Goal: Task Accomplishment & Management: Manage account settings

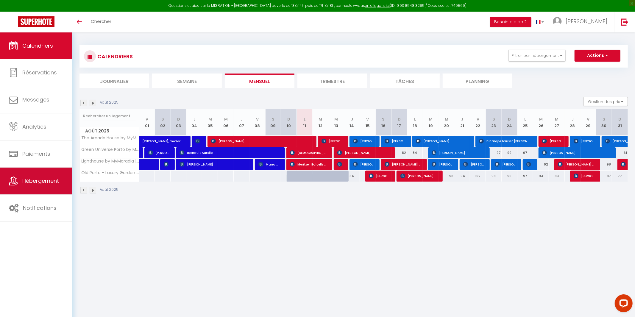
click at [17, 178] on icon at bounding box center [13, 181] width 9 height 9
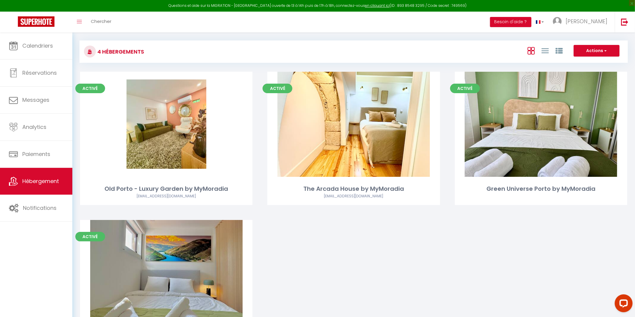
scroll to position [7, 0]
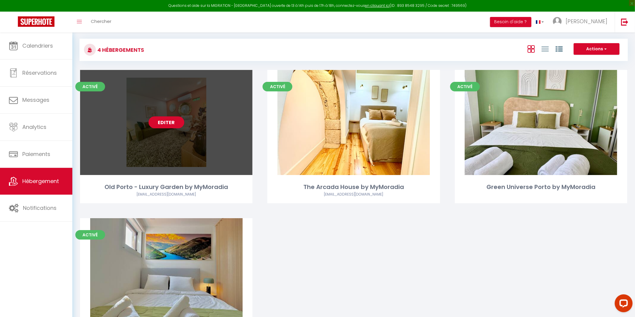
click at [164, 129] on div "Editer" at bounding box center [166, 122] width 172 height 105
select select "3"
select select "2"
select select "1"
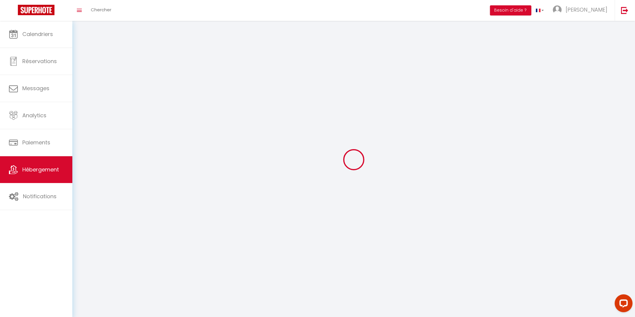
select select
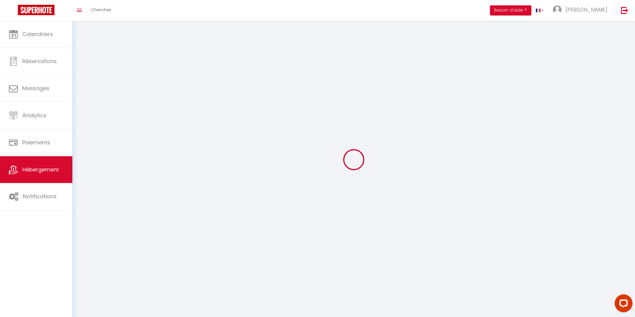
select select
checkbox input "false"
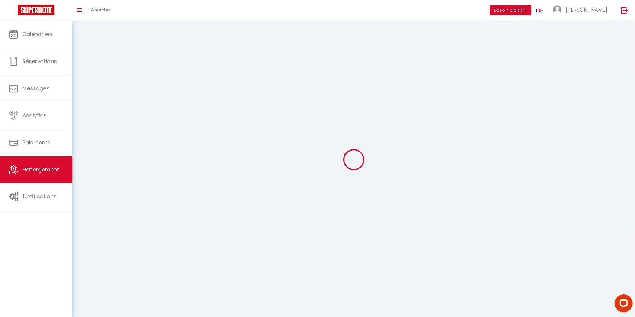
select select
select select "1"
select select "28"
select select
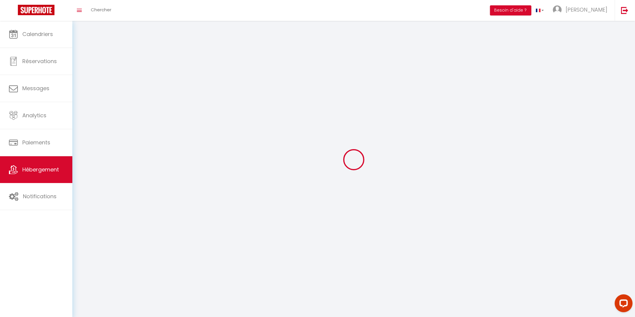
select select
checkbox input "false"
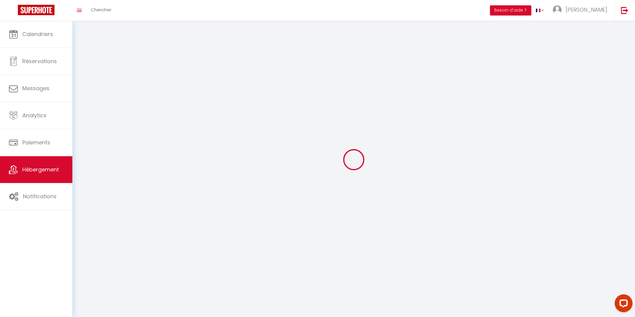
checkbox input "false"
select select
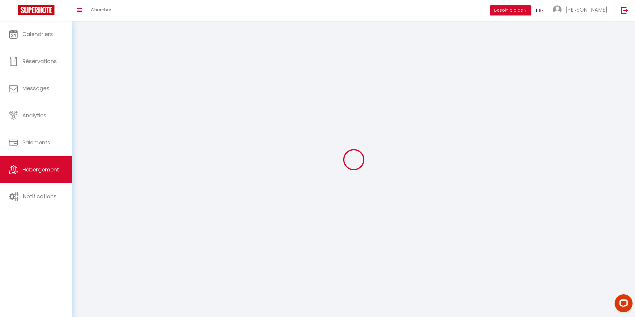
select select
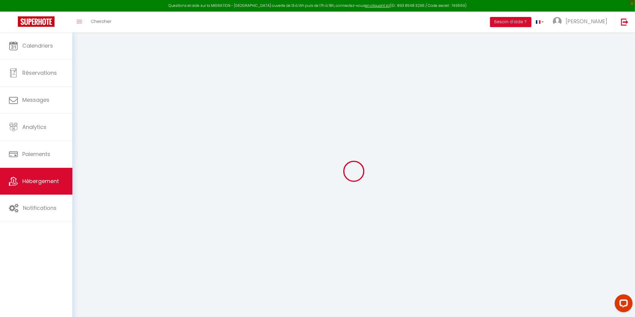
select select
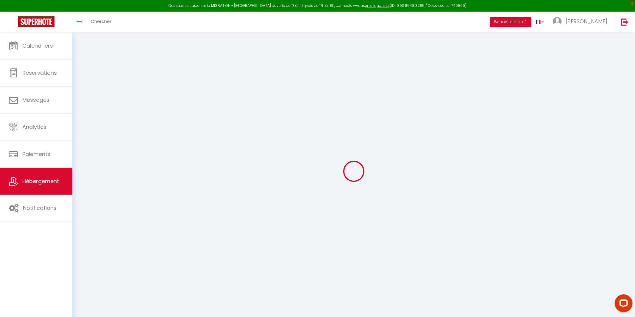
select select
checkbox input "false"
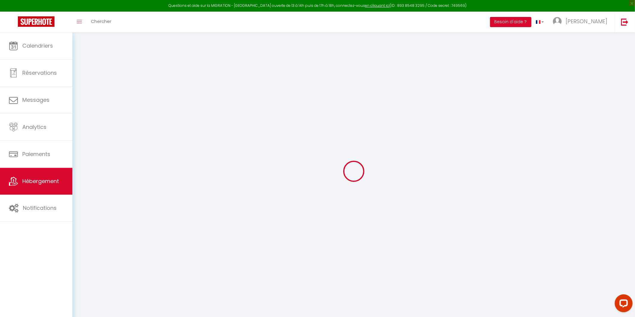
select select
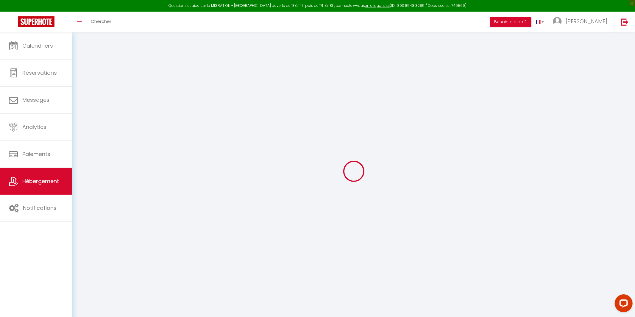
select select
checkbox input "false"
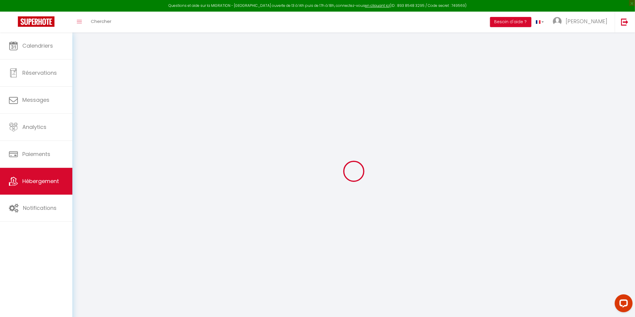
checkbox input "false"
select select
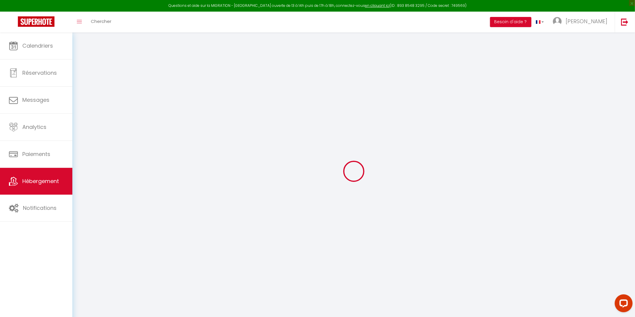
select select
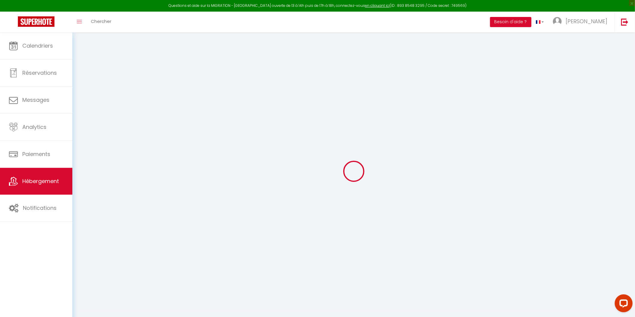
checkbox input "false"
select select
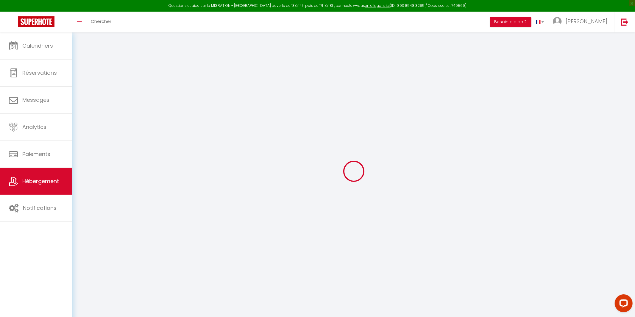
select select
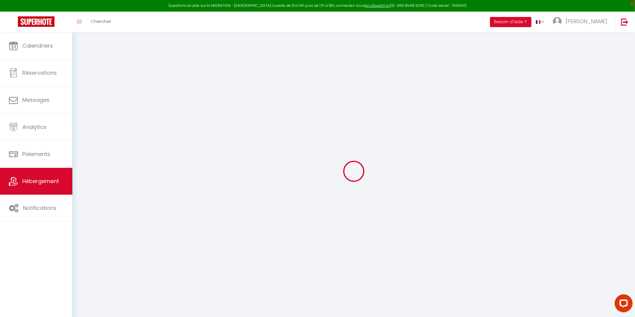
select select
checkbox input "false"
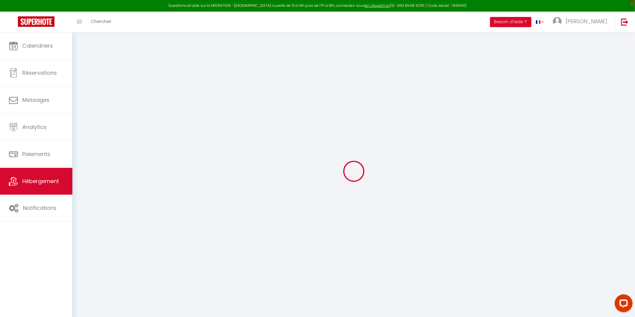
checkbox input "false"
select select
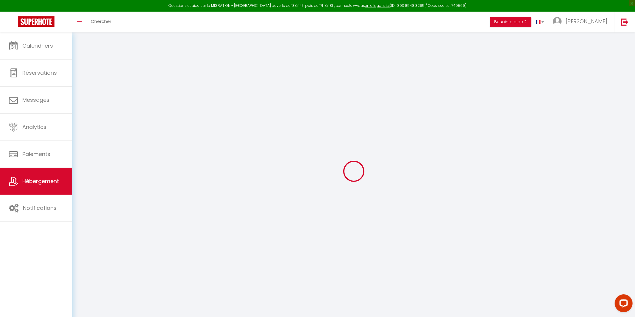
select select
checkbox input "false"
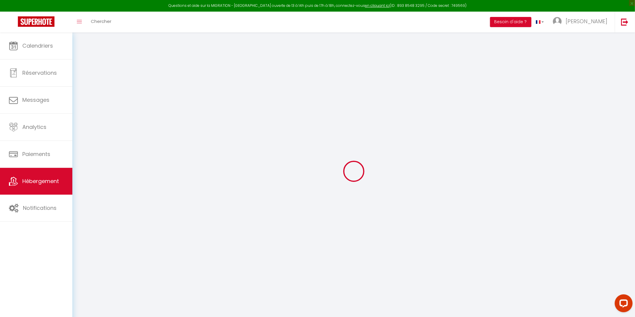
checkbox input "false"
select select
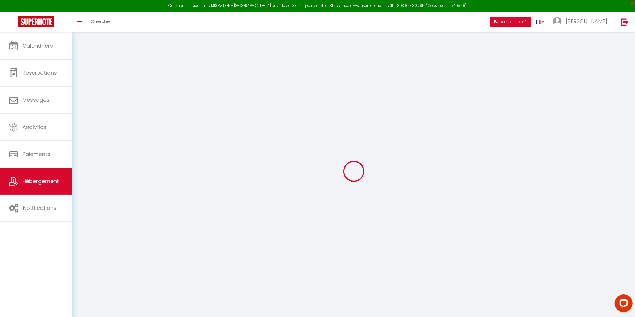
type input "Old Porto - Luxury Garden by MyMoradia"
type input "118"
type input "45"
type input "3.00"
type input "300"
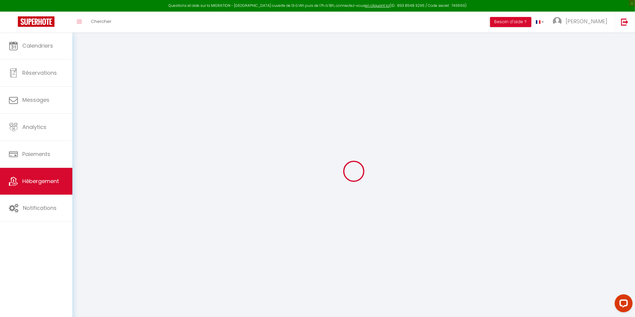
select select
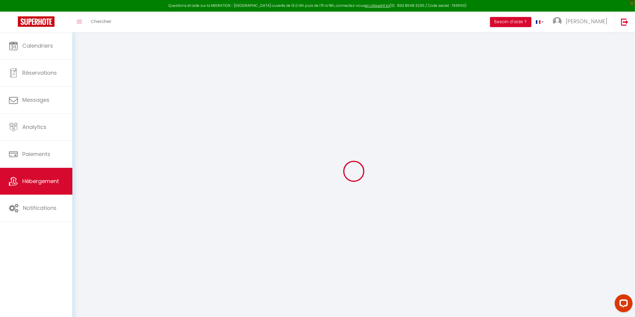
type input "[STREET_ADDRESS][PERSON_NAME]"
type input "4000"
type input "[GEOGRAPHIC_DATA]"
type input "[EMAIL_ADDRESS][DOMAIN_NAME]"
select select "14303"
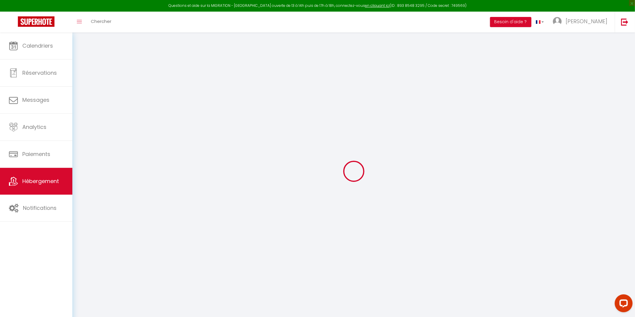
checkbox input "false"
type input "0"
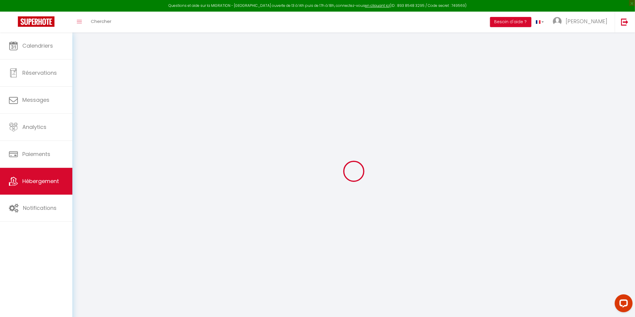
type input "0"
select select
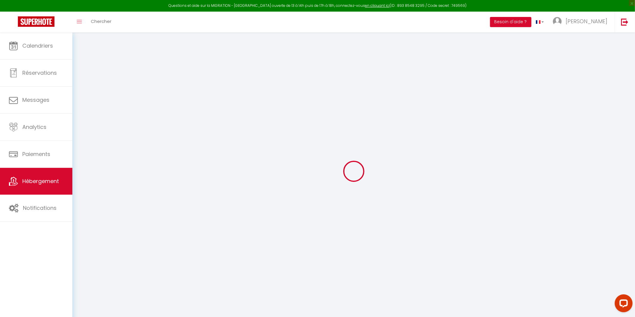
select select
checkbox input "false"
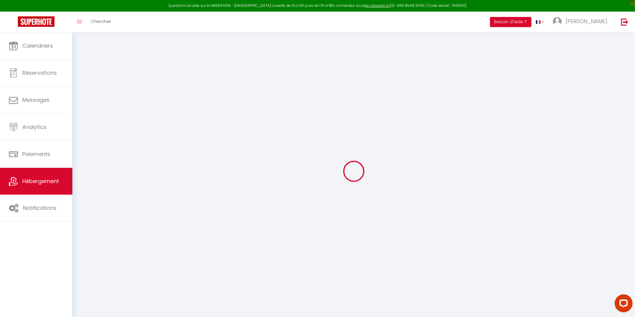
checkbox input "false"
select select
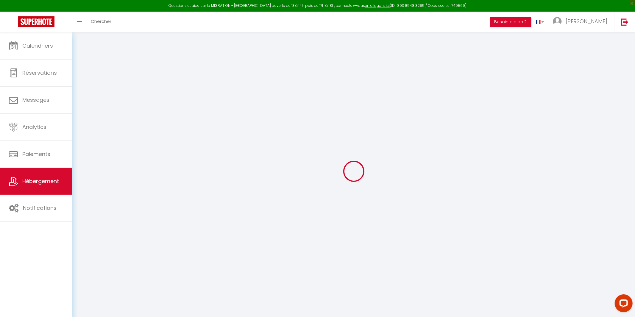
select select
checkbox input "false"
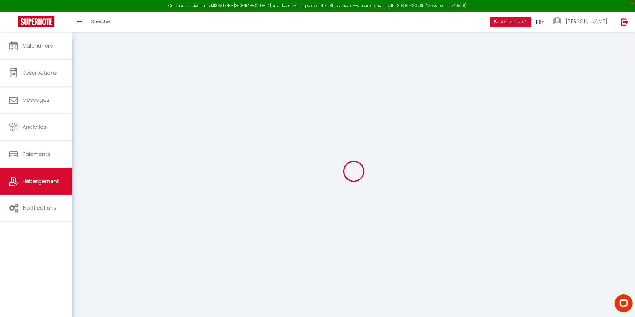
checkbox input "false"
select select
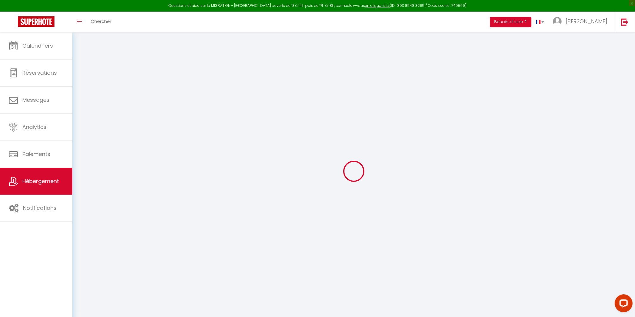
select select
checkbox input "false"
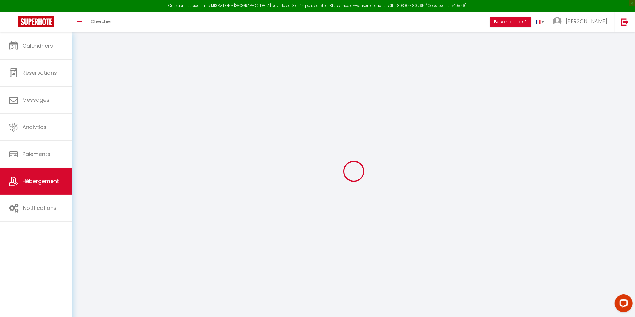
select select "16:00"
select select "23:45"
select select "10:00"
select select "30"
select select "120"
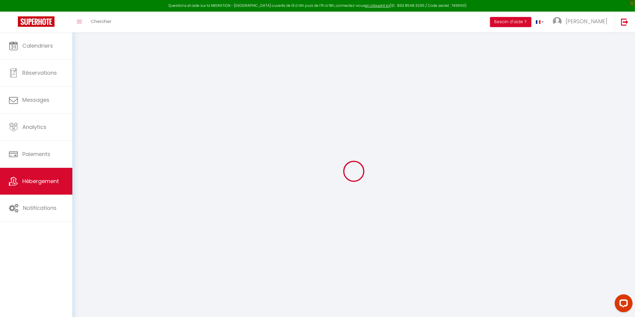
checkbox input "false"
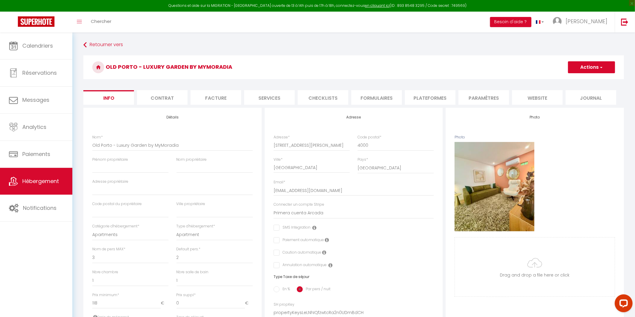
click at [168, 100] on li "Contrat" at bounding box center [162, 97] width 51 height 15
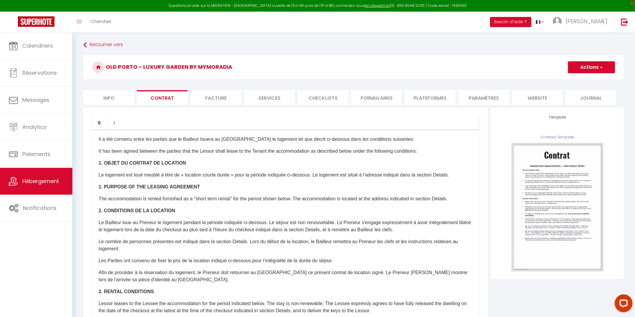
click at [220, 102] on li "Facture" at bounding box center [216, 97] width 51 height 15
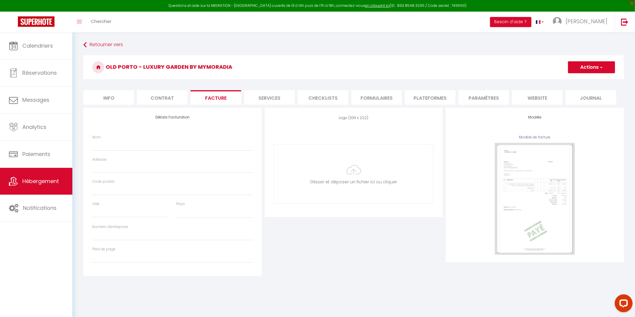
select select
checkbox input "true"
checkbox input "false"
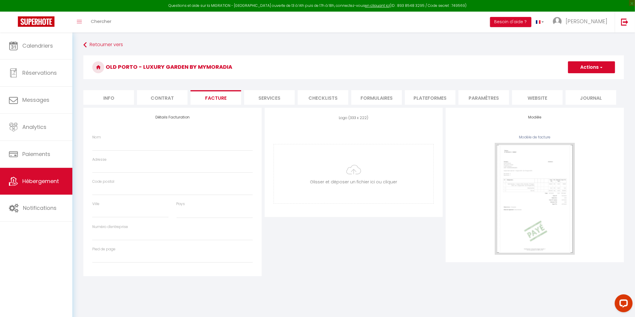
checkbox input "false"
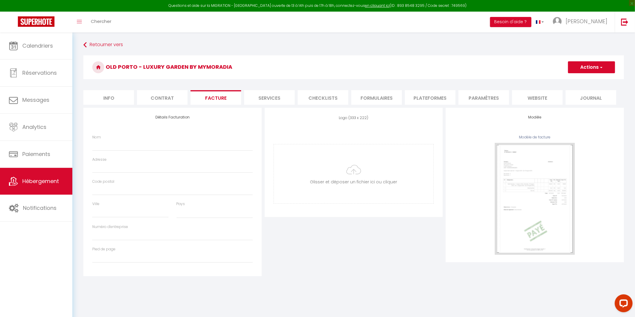
checkbox input "false"
select select
checkbox input "true"
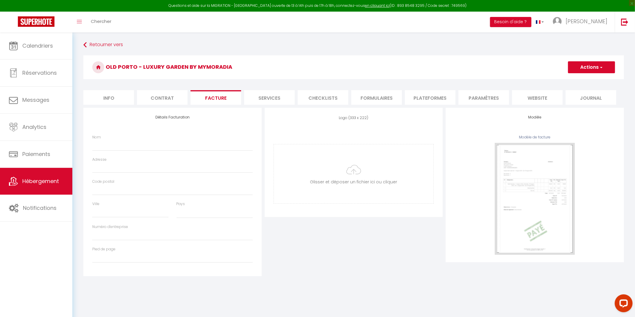
checkbox input "false"
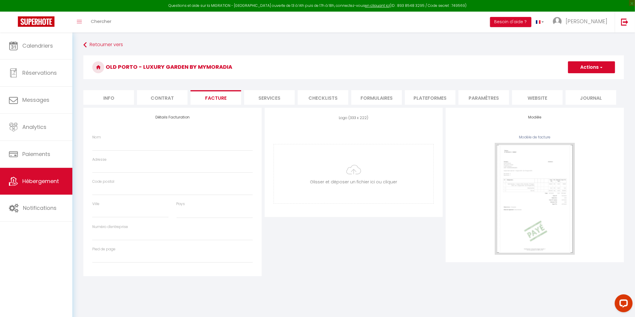
checkbox input "false"
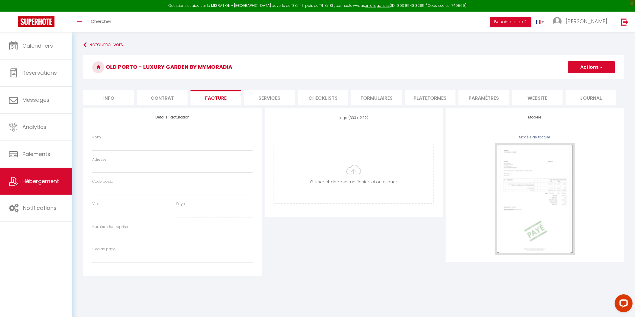
checkbox input "false"
select select
checkbox input "true"
checkbox input "false"
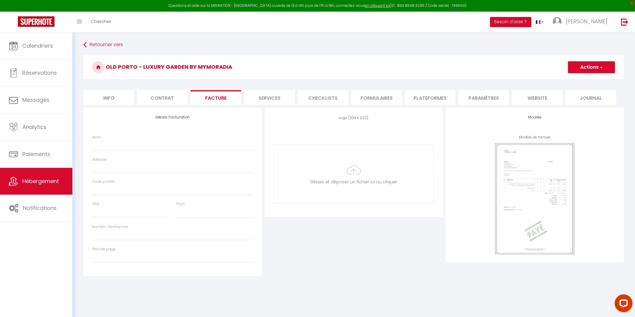
checkbox input "false"
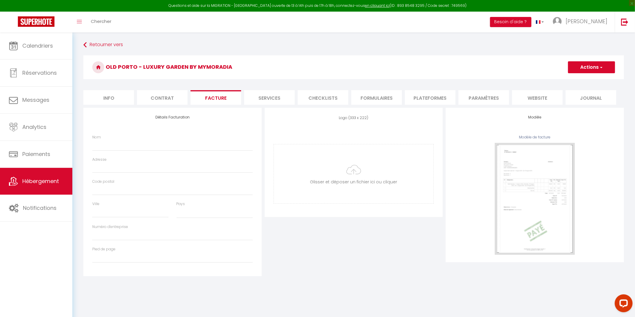
checkbox input "false"
select select
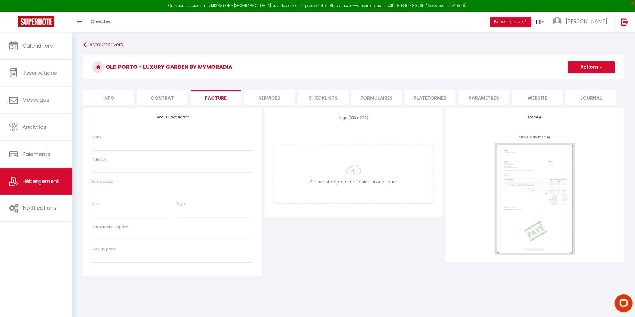
checkbox input "true"
checkbox input "false"
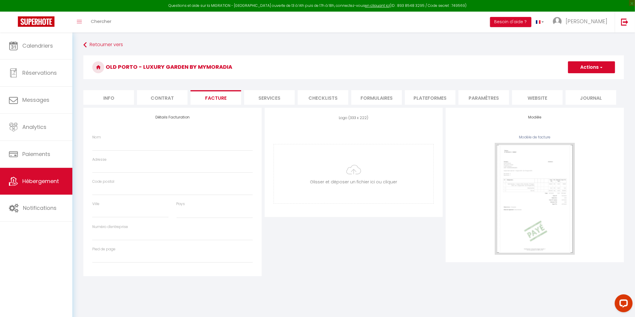
checkbox input "false"
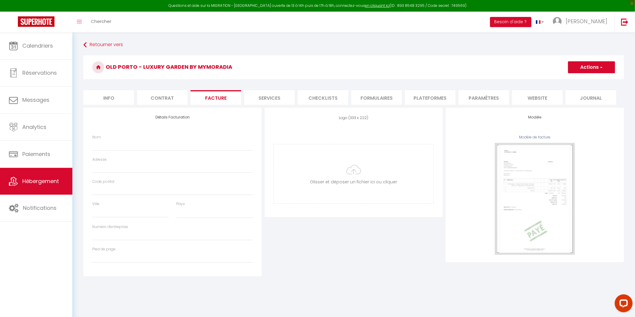
checkbox input "false"
click at [276, 97] on li "Services" at bounding box center [269, 97] width 51 height 15
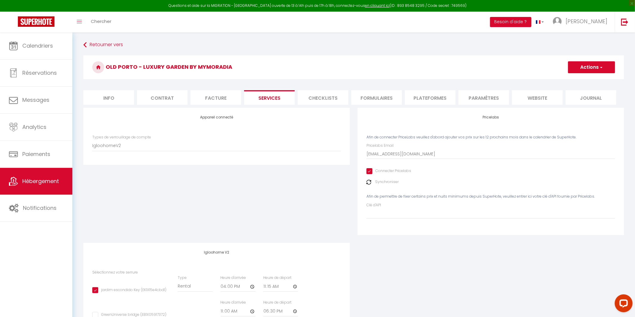
click at [320, 101] on li "Checklists" at bounding box center [323, 97] width 51 height 15
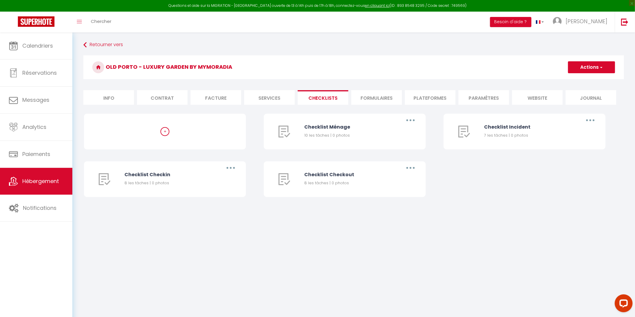
click at [371, 98] on li "Formulaires" at bounding box center [377, 97] width 51 height 15
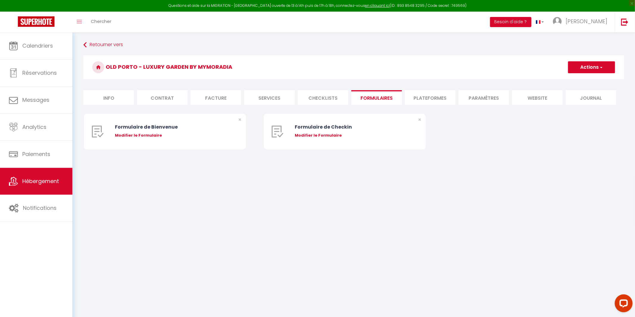
click at [423, 98] on li "Plateformes" at bounding box center [430, 97] width 51 height 15
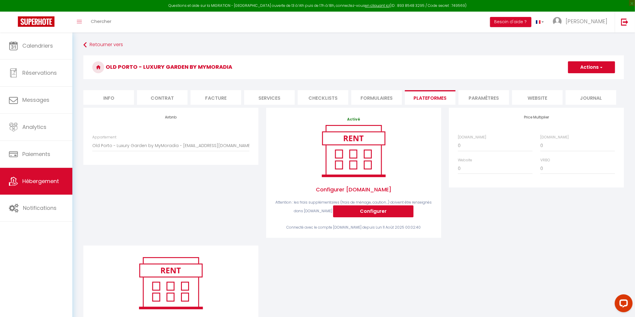
click at [544, 224] on div "Price Multiplier [DOMAIN_NAME] 0 + 1 % + 2 % + 3 % + 4 % + 5 % + 6 % + 7 %" at bounding box center [536, 177] width 183 height 138
click at [466, 148] on select "0 + 1 % + 2 % + 3 % + 4 % + 5 % + 6 % + 7 % + 8 % + 9 %" at bounding box center [495, 145] width 75 height 11
click at [458, 140] on select "0 + 1 % + 2 % + 3 % + 4 % + 5 % + 6 % + 7 % + 8 % + 9 %" at bounding box center [495, 145] width 75 height 11
click at [548, 145] on select "0 + 1 % + 2 % + 3 % + 4 % + 5 % + 6 % + 7 % + 8 % + 9 %" at bounding box center [578, 145] width 75 height 11
click at [541, 140] on select "0 + 1 % + 2 % + 3 % + 4 % + 5 % + 6 % + 7 % + 8 % + 9 %" at bounding box center [578, 145] width 75 height 11
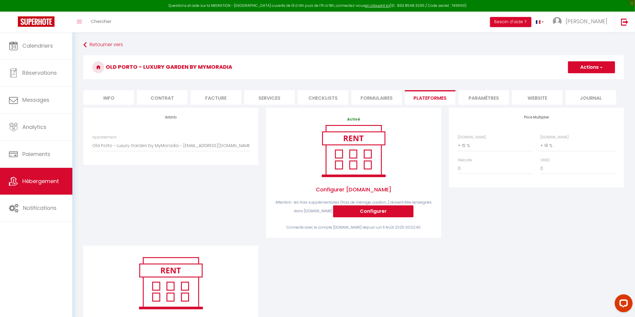
click at [586, 64] on button "Actions" at bounding box center [591, 67] width 47 height 12
click at [587, 80] on link "Enregistrer" at bounding box center [591, 81] width 47 height 8
click at [599, 64] on button "Actions" at bounding box center [591, 67] width 47 height 12
click at [596, 83] on link "Enregistrer" at bounding box center [591, 81] width 47 height 8
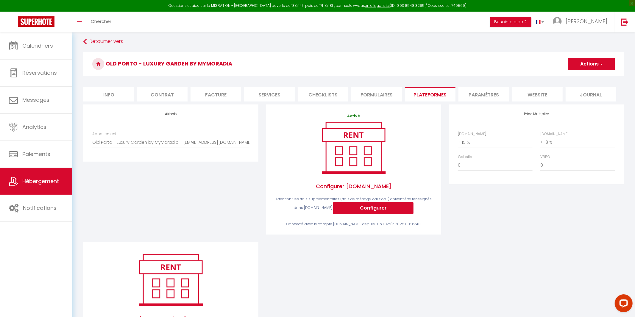
scroll to position [7, 0]
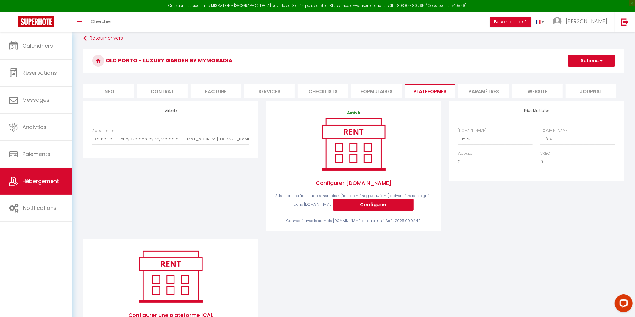
click at [477, 87] on li "Paramètres" at bounding box center [484, 91] width 51 height 15
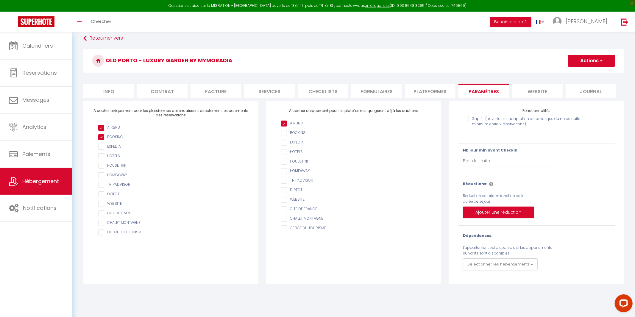
click at [523, 89] on li "website" at bounding box center [537, 91] width 51 height 15
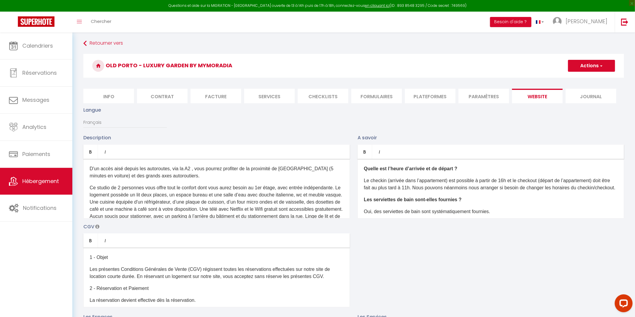
scroll to position [1, 0]
click at [592, 100] on li "Journal" at bounding box center [591, 97] width 51 height 15
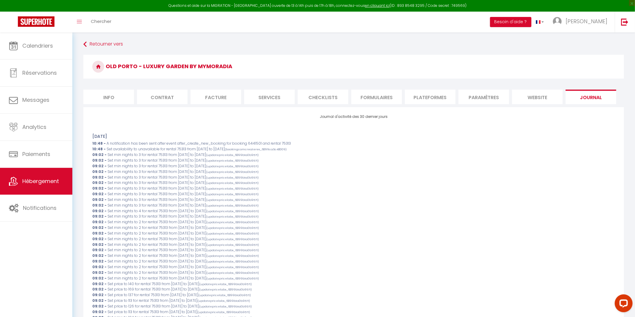
click at [106, 100] on li "Info" at bounding box center [108, 97] width 51 height 15
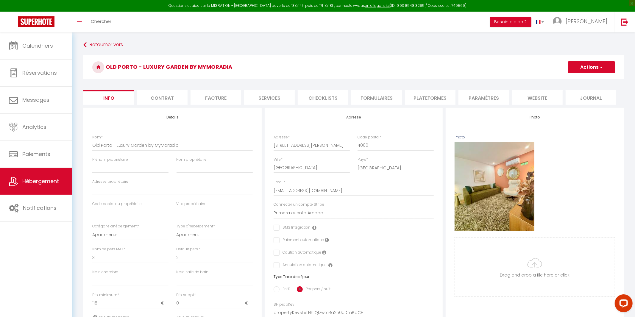
click at [156, 99] on li "Contrat" at bounding box center [162, 97] width 51 height 15
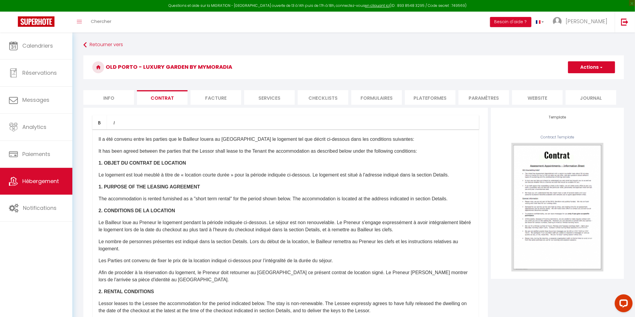
click at [218, 96] on li "Facture" at bounding box center [216, 97] width 51 height 15
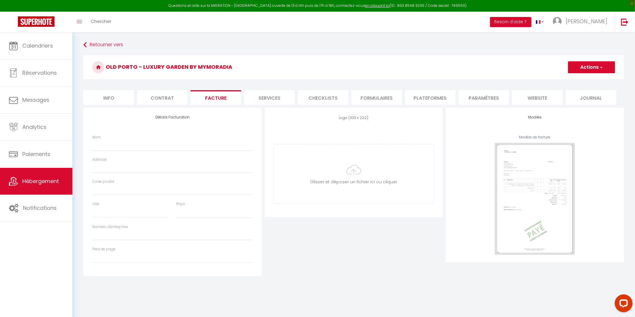
click at [273, 99] on li "Services" at bounding box center [269, 97] width 51 height 15
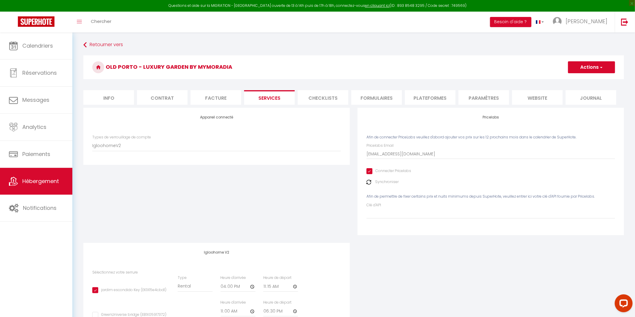
click at [327, 100] on li "Checklists" at bounding box center [323, 97] width 51 height 15
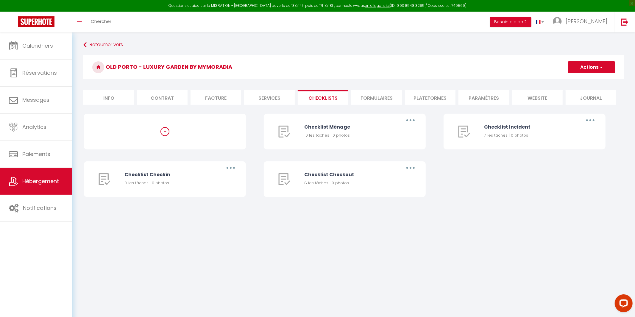
click at [370, 101] on li "Formulaires" at bounding box center [377, 97] width 51 height 15
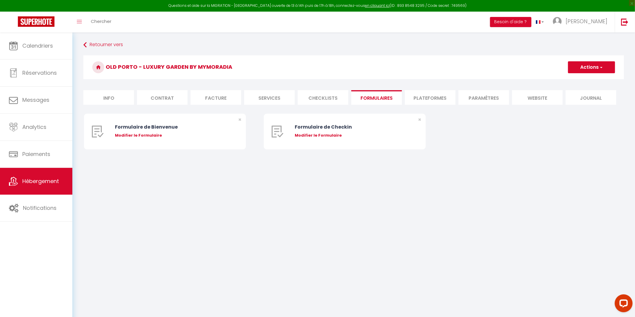
click at [428, 97] on li "Plateformes" at bounding box center [430, 97] width 51 height 15
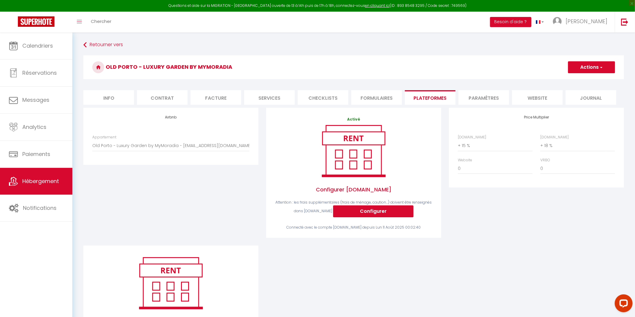
click at [500, 96] on li "Paramètres" at bounding box center [484, 97] width 51 height 15
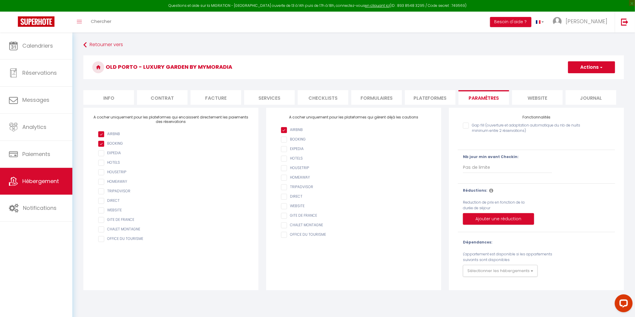
click at [545, 98] on li "website" at bounding box center [537, 97] width 51 height 15
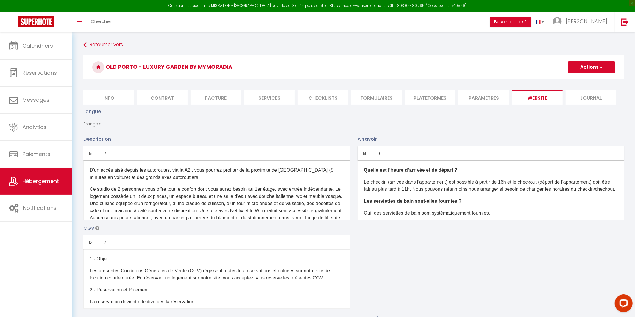
click at [592, 99] on li "Journal" at bounding box center [591, 97] width 51 height 15
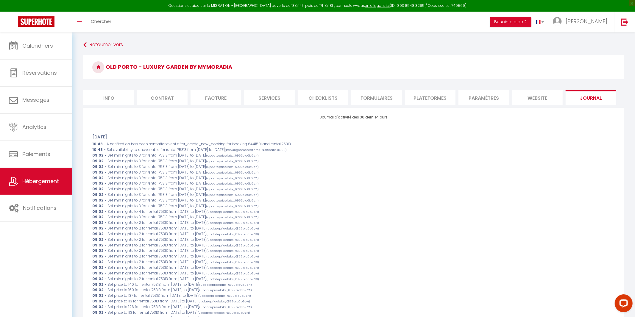
click at [98, 102] on li "Info" at bounding box center [108, 97] width 51 height 15
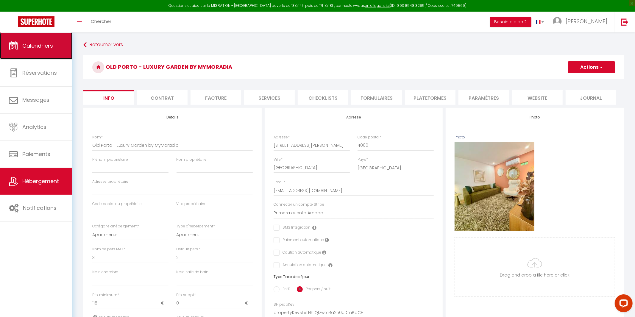
click at [39, 47] on span "Calendriers" at bounding box center [37, 45] width 31 height 7
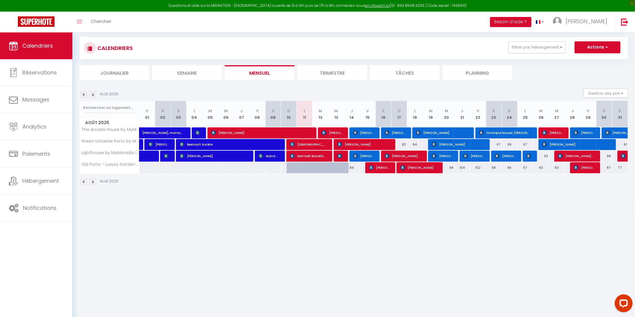
scroll to position [10, 0]
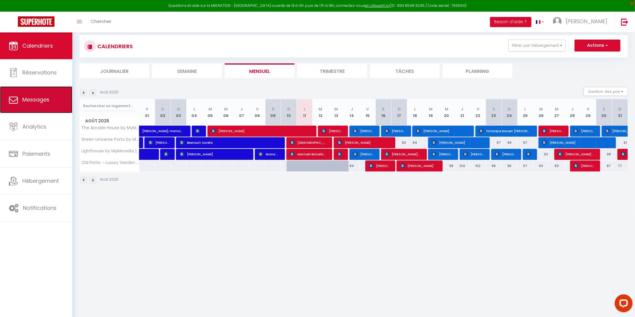
click at [26, 102] on span "Messages" at bounding box center [35, 99] width 27 height 7
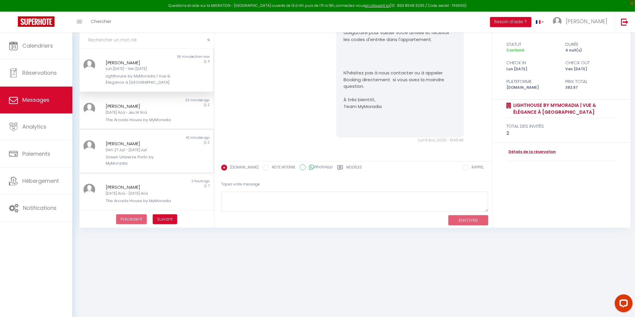
scroll to position [32, 0]
click at [116, 114] on div "[DATE] Aoû - Jeu 14 Aoû" at bounding box center [141, 113] width 70 height 6
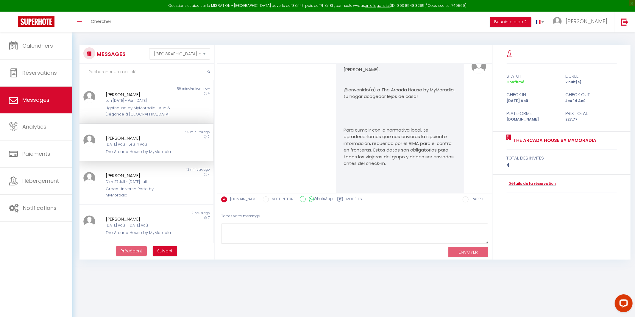
scroll to position [729, 0]
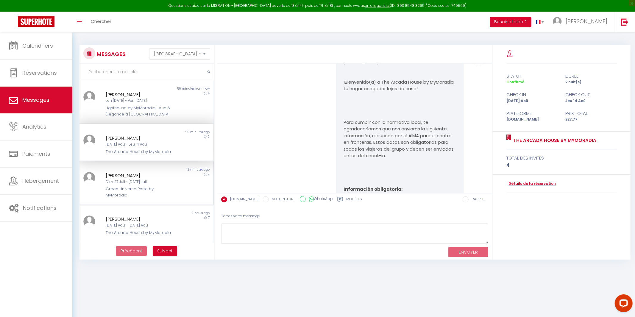
click at [151, 179] on div "Dim 27 Juil - [DATE] Juil" at bounding box center [141, 182] width 70 height 6
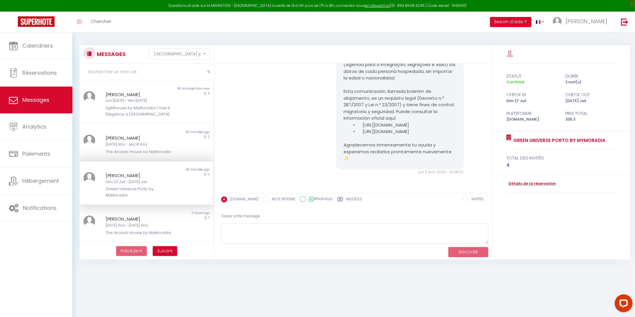
scroll to position [3480, 0]
click at [126, 145] on div "[DATE] Aoû - Jeu 14 Aoû" at bounding box center [141, 145] width 70 height 6
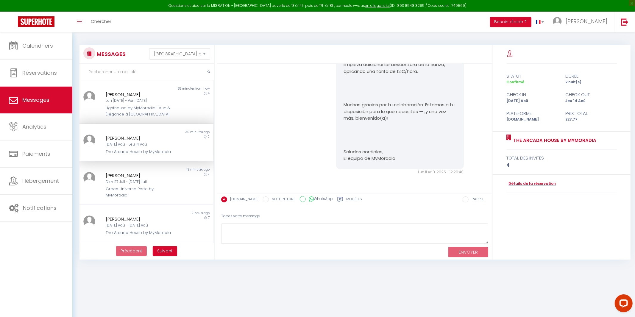
scroll to position [1282, 0]
click at [131, 223] on div "[DATE] Aoû - [DATE] Aoû" at bounding box center [141, 226] width 70 height 6
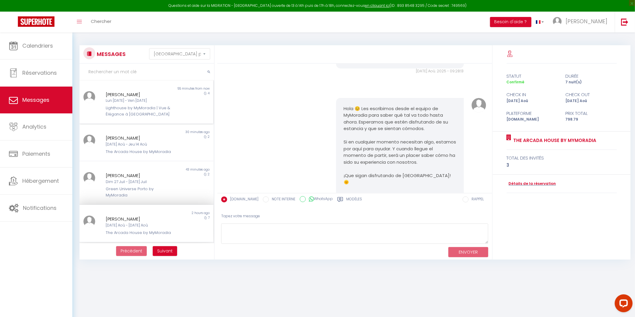
click at [139, 100] on div "Lun [DATE] - Ven [DATE]" at bounding box center [141, 101] width 70 height 6
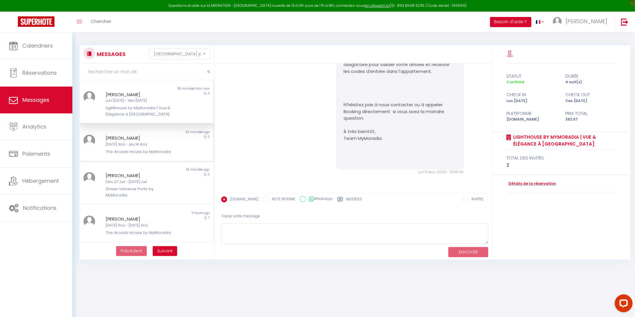
click at [150, 152] on div "The Arcada House by MyMoradia" at bounding box center [141, 152] width 70 height 6
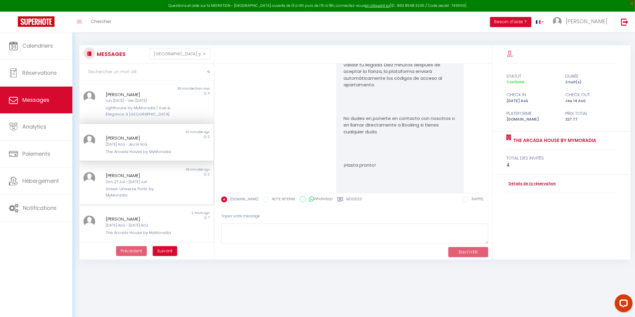
click at [138, 191] on div "Green Universe Porto by MyMoradia" at bounding box center [141, 192] width 70 height 12
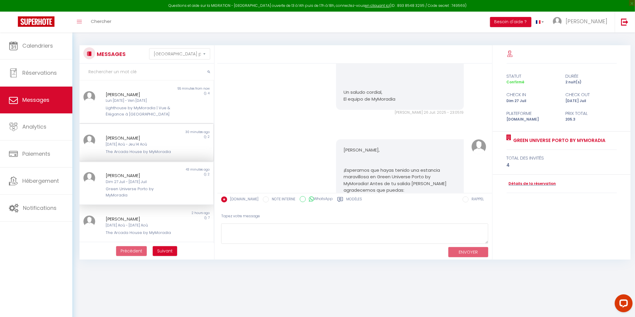
scroll to position [3480, 0]
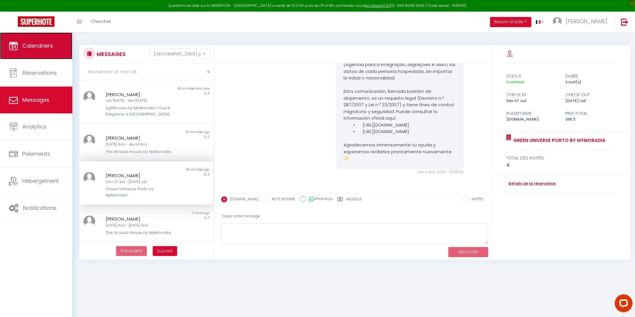
click at [52, 47] on span "Calendriers" at bounding box center [37, 45] width 31 height 7
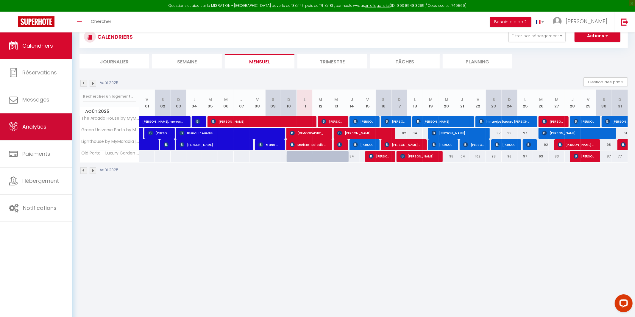
scroll to position [25, 0]
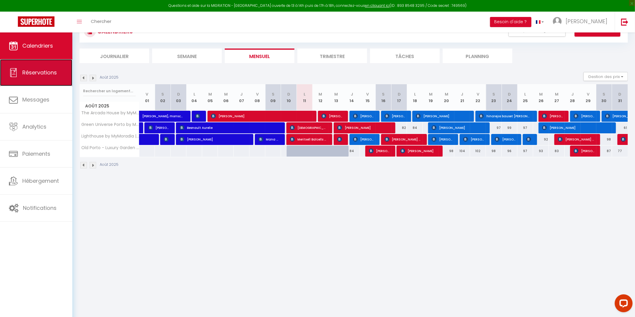
click at [46, 74] on span "Réservations" at bounding box center [39, 72] width 35 height 7
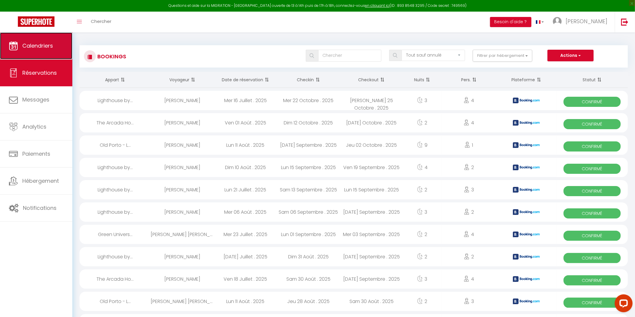
click at [32, 43] on span "Calendriers" at bounding box center [37, 45] width 31 height 7
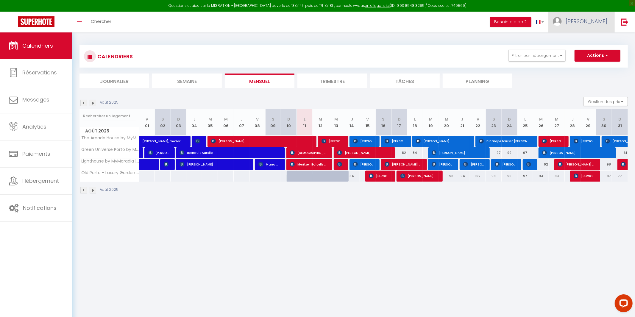
click at [604, 21] on span "[PERSON_NAME]" at bounding box center [587, 21] width 42 height 7
click at [624, 22] on img at bounding box center [624, 21] width 7 height 7
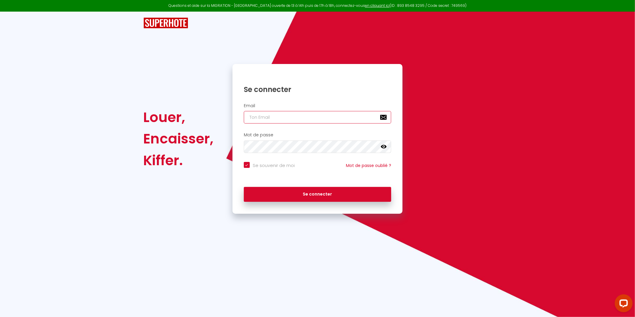
click at [268, 117] on input "email" at bounding box center [318, 117] width 148 height 13
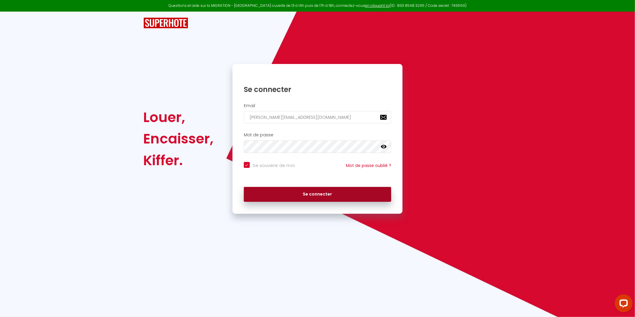
click at [325, 198] on button "Se connecter" at bounding box center [318, 194] width 148 height 15
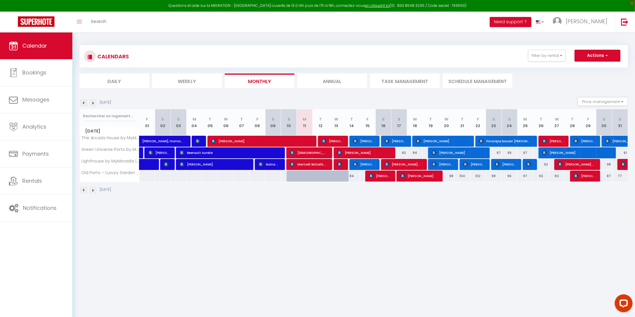
click at [332, 215] on body "Questions et aide sur la MIGRATION - [GEOGRAPHIC_DATA] ouverte de 13 à 14h puis…" at bounding box center [317, 190] width 635 height 317
click at [318, 246] on body "Questions et aide sur la MIGRATION - [GEOGRAPHIC_DATA] ouverte de 13 à 14h puis…" at bounding box center [317, 190] width 635 height 317
click at [242, 252] on body "Questions et aide sur la MIGRATION - [GEOGRAPHIC_DATA] ouverte de 13 à 14h puis…" at bounding box center [317, 190] width 635 height 317
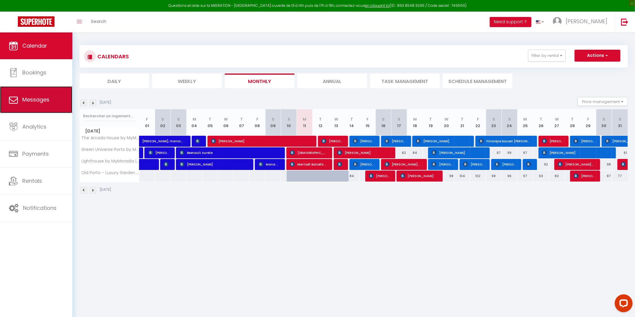
click at [43, 107] on link "Messages" at bounding box center [36, 99] width 72 height 27
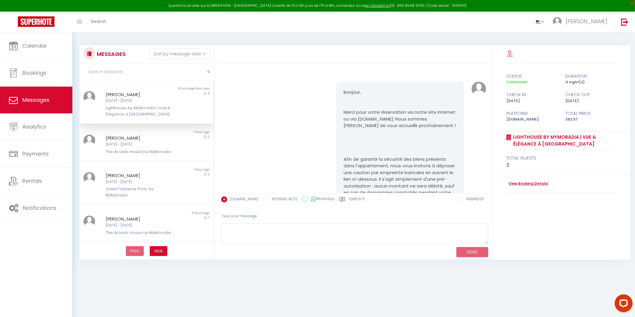
scroll to position [215, 0]
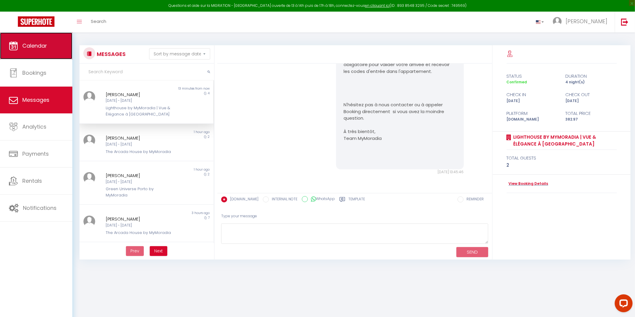
click at [46, 53] on link "Calendar" at bounding box center [36, 45] width 72 height 27
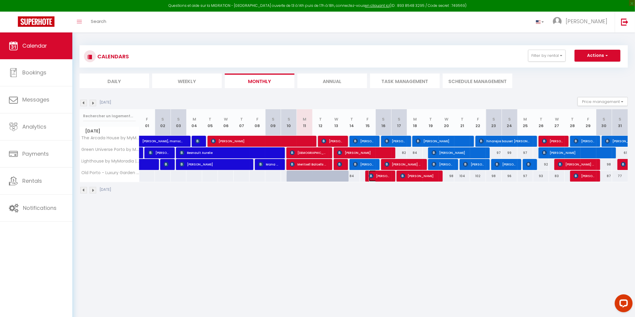
click at [378, 177] on span "[PERSON_NAME]" at bounding box center [379, 175] width 21 height 11
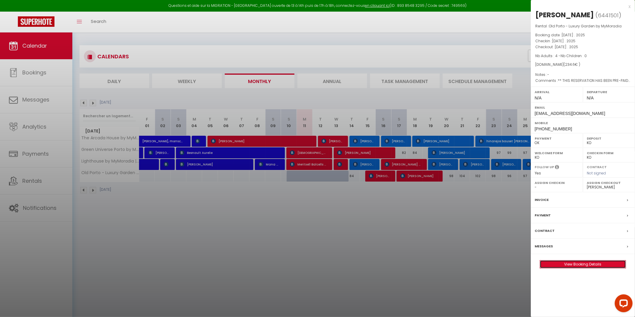
click at [585, 264] on link "View Booking Details" at bounding box center [583, 265] width 86 height 8
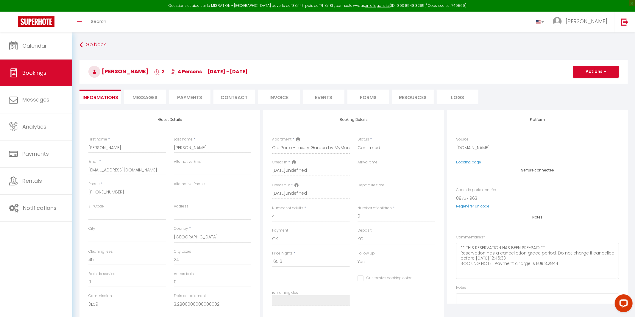
click at [158, 98] on li "Messages" at bounding box center [145, 97] width 42 height 15
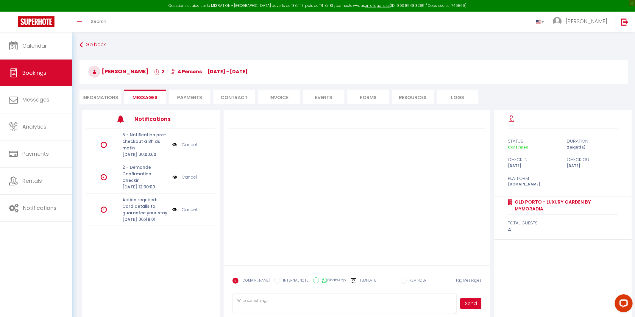
click at [187, 97] on li "Payments" at bounding box center [190, 97] width 42 height 15
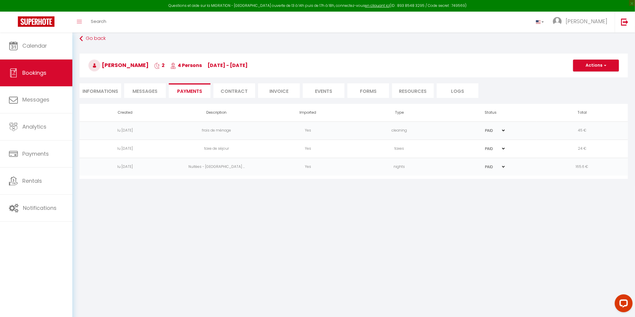
scroll to position [7, 0]
click at [153, 90] on span "Messages" at bounding box center [145, 90] width 25 height 7
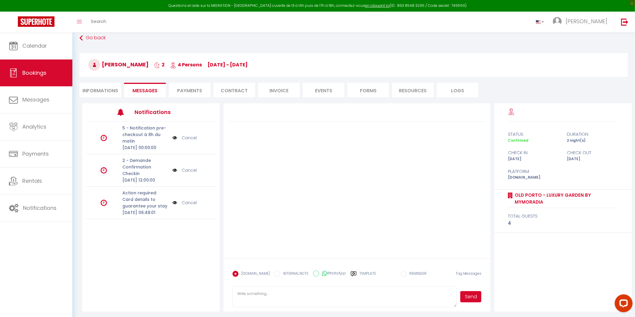
click at [175, 206] on img at bounding box center [174, 203] width 5 height 7
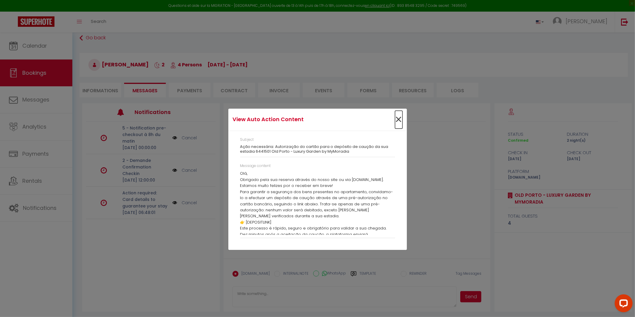
click at [401, 118] on span "×" at bounding box center [398, 120] width 7 height 18
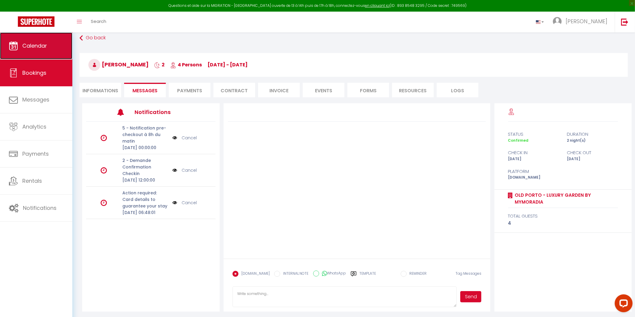
click at [44, 46] on span "Calendar" at bounding box center [34, 45] width 25 height 7
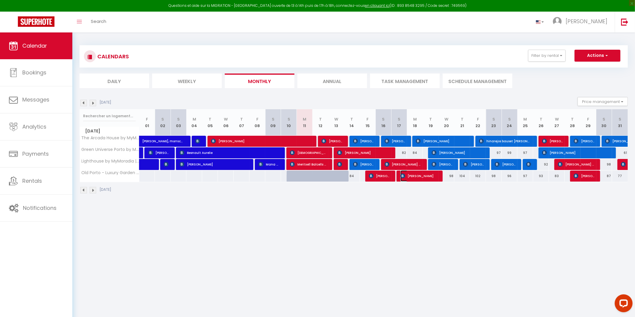
click at [425, 176] on span "[PERSON_NAME]" at bounding box center [419, 175] width 37 height 11
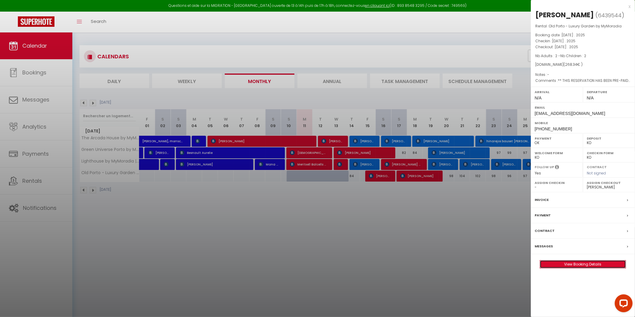
click at [599, 265] on link "View Booking Details" at bounding box center [583, 265] width 86 height 8
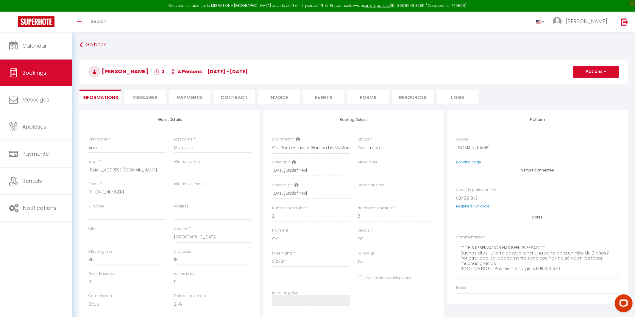
click at [194, 93] on li "Payments" at bounding box center [190, 97] width 42 height 15
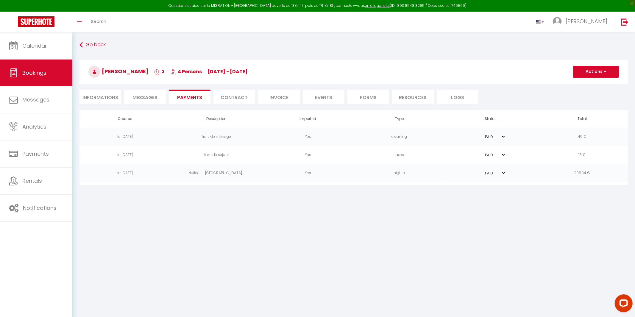
click at [151, 97] on span "Messages" at bounding box center [145, 97] width 25 height 7
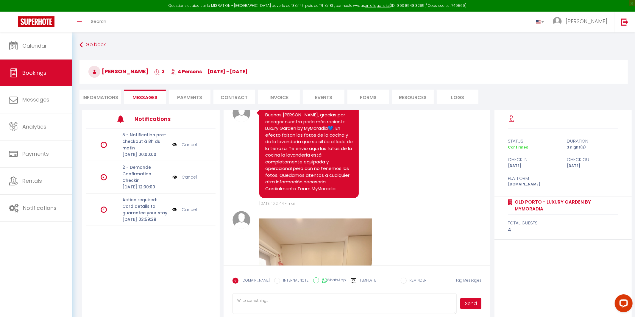
scroll to position [106, 0]
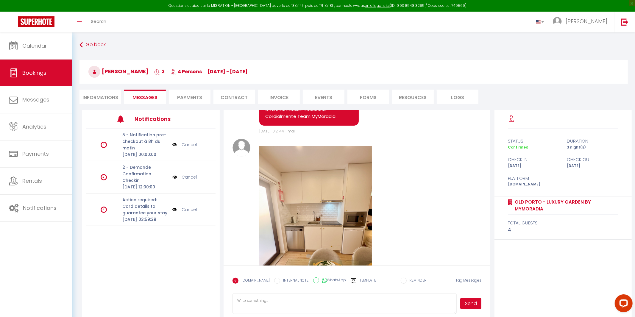
click at [184, 101] on li "Payments" at bounding box center [190, 97] width 42 height 15
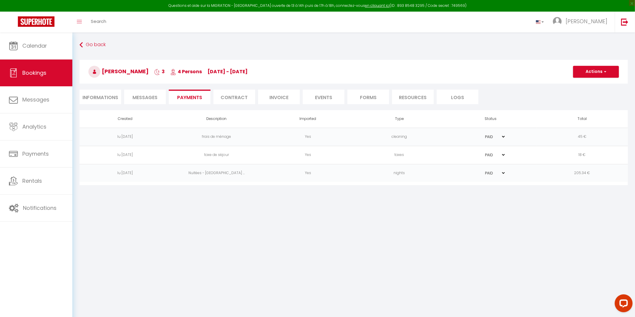
click at [236, 99] on li "Contract" at bounding box center [235, 97] width 42 height 15
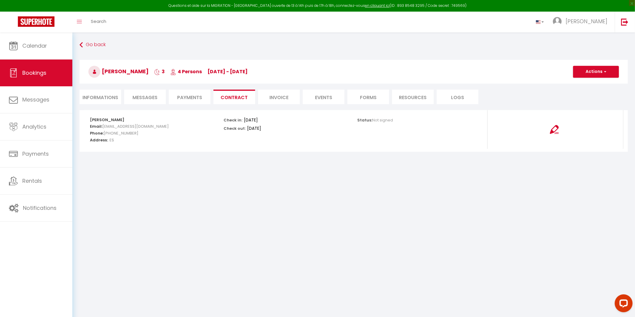
click at [274, 97] on li "Invoice" at bounding box center [279, 97] width 42 height 15
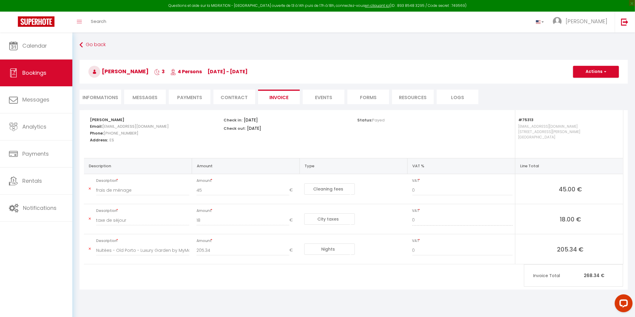
click at [336, 98] on li "Events" at bounding box center [324, 97] width 42 height 15
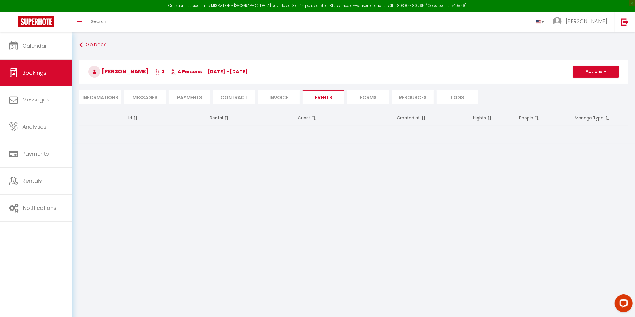
click at [363, 93] on li "Forms" at bounding box center [369, 97] width 42 height 15
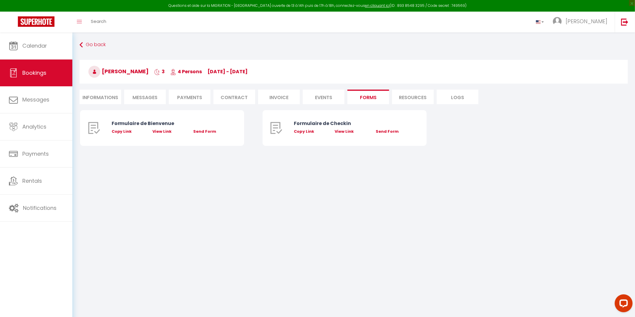
click at [405, 99] on li "Resources" at bounding box center [413, 97] width 42 height 15
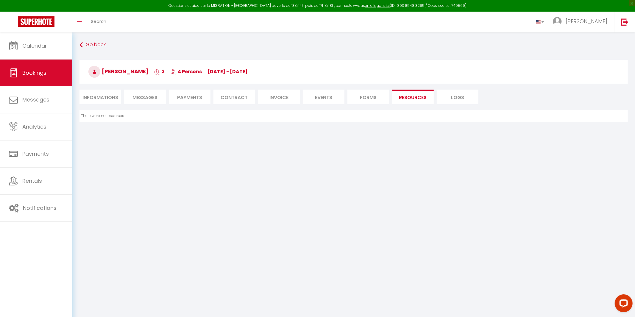
click at [460, 98] on li "Logs" at bounding box center [458, 97] width 42 height 15
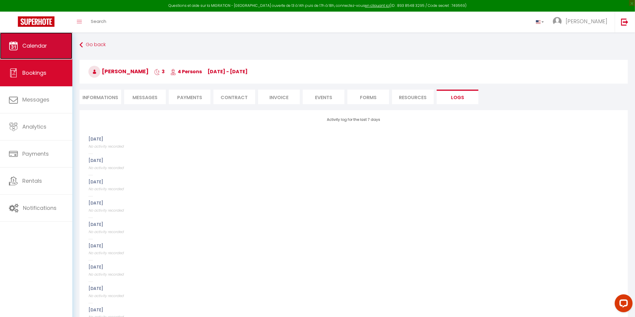
click at [40, 41] on link "Calendar" at bounding box center [36, 45] width 72 height 27
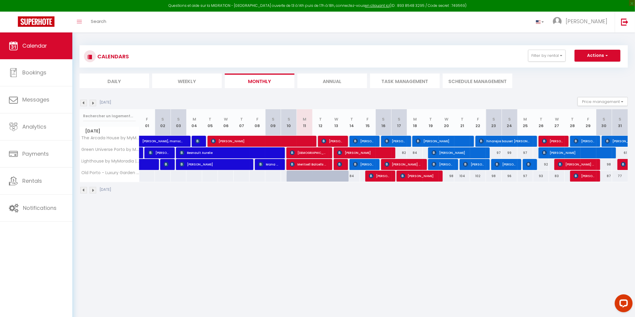
scroll to position [32, 0]
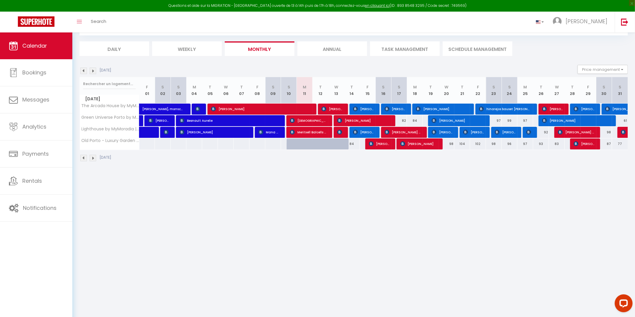
drag, startPoint x: 400, startPoint y: -6, endPoint x: 206, endPoint y: 354, distance: 408.5
click at [206, 285] on html "Questions et aide sur la MIGRATION - [GEOGRAPHIC_DATA] ouverte de 13 à 14h puis…" at bounding box center [317, 126] width 635 height 317
click at [549, 202] on body "Questions et aide sur la MIGRATION - [GEOGRAPHIC_DATA] ouverte de 13 à 14h puis…" at bounding box center [317, 158] width 635 height 317
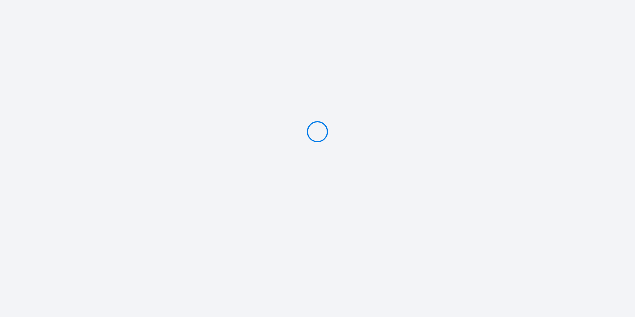
type input "Deposit 300 €"
